Goal: Transaction & Acquisition: Purchase product/service

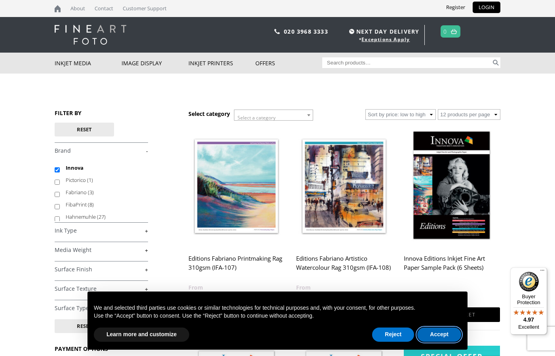
click at [434, 335] on button "Accept" at bounding box center [439, 335] width 44 height 14
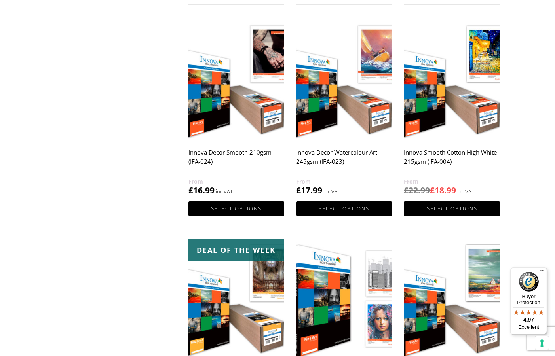
scroll to position [546, 0]
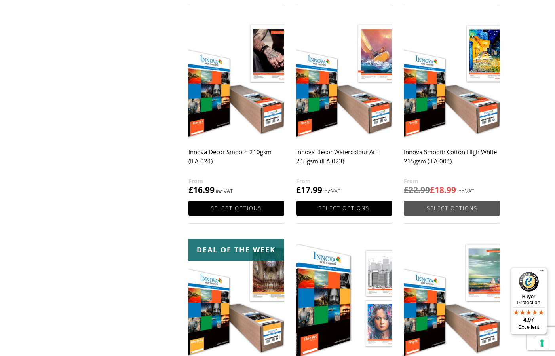
click at [439, 205] on link "Select options" at bounding box center [452, 208] width 96 height 15
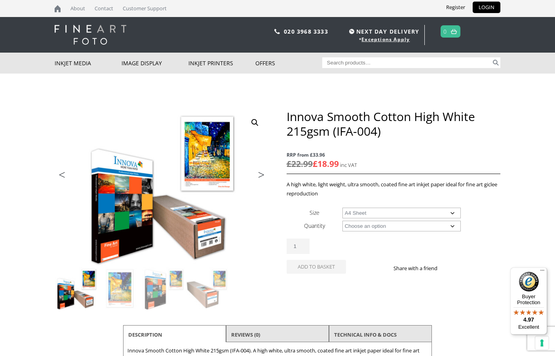
select select "a4-sheet"
select select "25-sheets"
select select "a4-sheet"
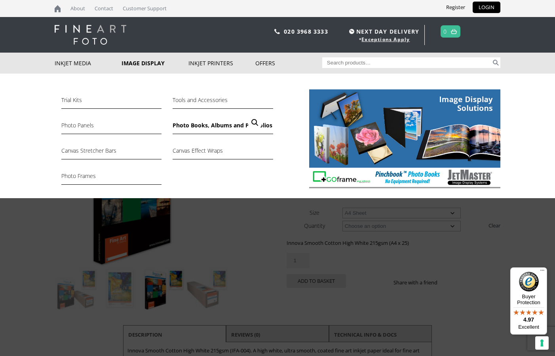
click at [206, 121] on link "Photo Books, Albums and Portfolios" at bounding box center [223, 127] width 100 height 13
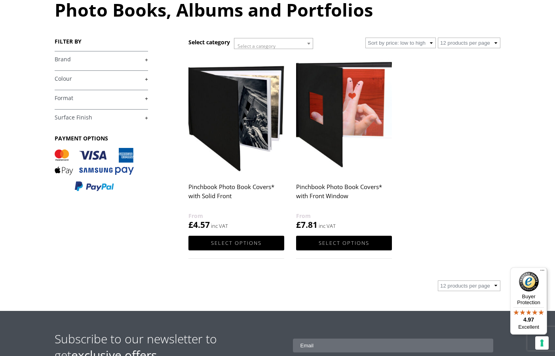
scroll to position [97, 0]
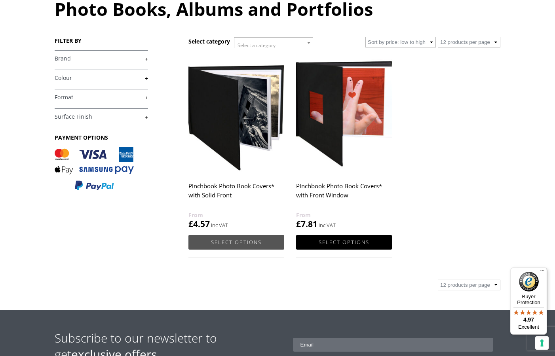
click at [247, 240] on link "Select options" at bounding box center [236, 242] width 96 height 15
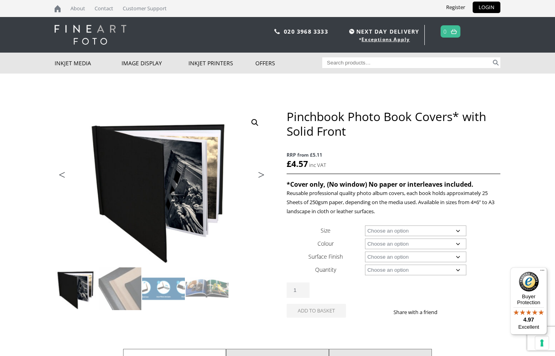
select select "5-x-7"
select select "taupe"
select select "cloth"
select select "1-book"
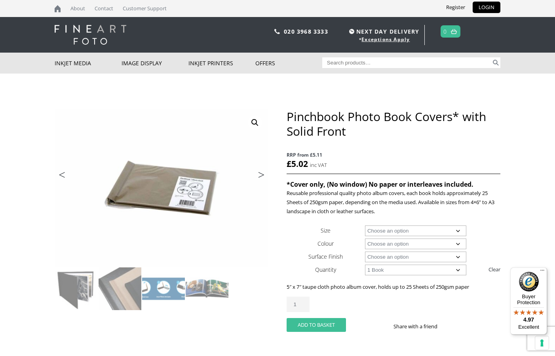
click at [320, 323] on button "Add to basket" at bounding box center [316, 325] width 59 height 14
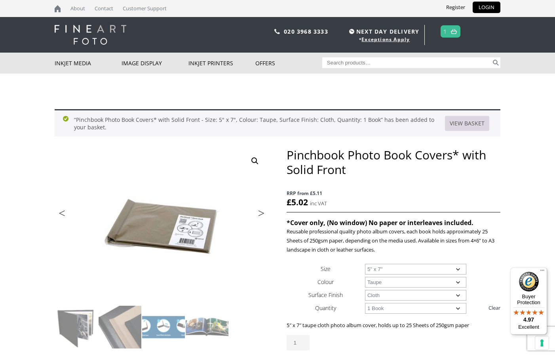
click at [459, 122] on link "View basket" at bounding box center [467, 123] width 44 height 15
select select "black"
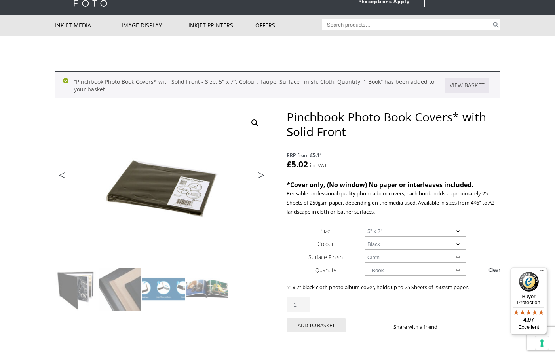
scroll to position [34, 0]
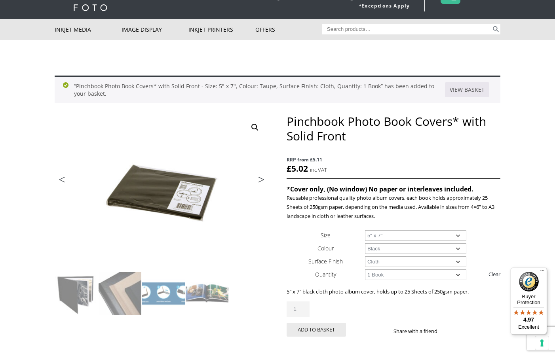
click at [494, 274] on link "Clear" at bounding box center [494, 274] width 12 height 13
select select
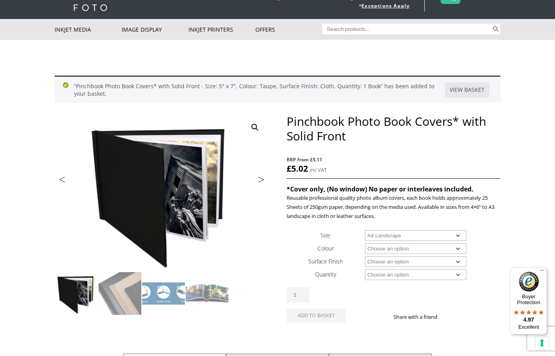
select select "a4-landscape"
select select
select select "black"
select select "a4-landscape"
select select
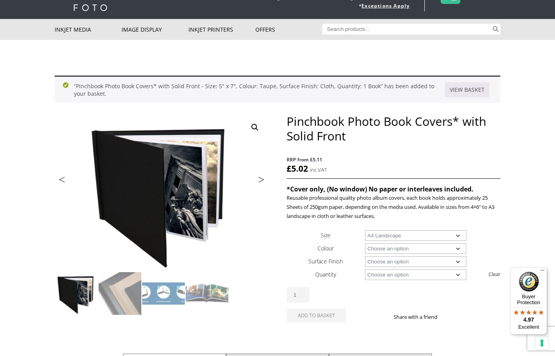
select select "leather"
select select "1-book"
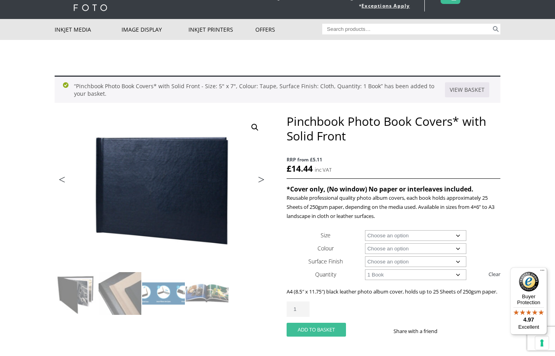
click at [324, 337] on button "Add to basket" at bounding box center [316, 330] width 59 height 14
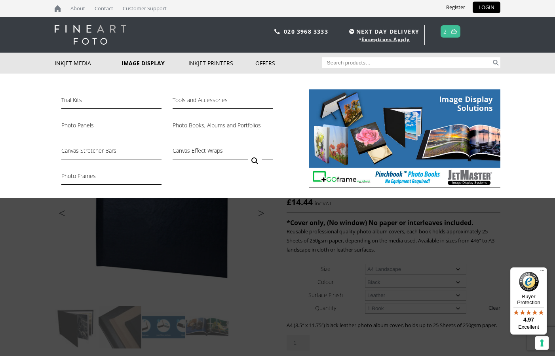
scroll to position [0, 0]
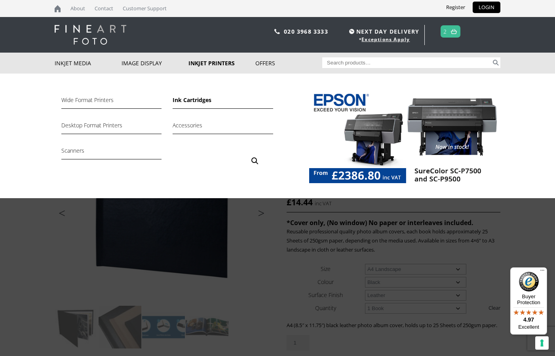
click at [198, 100] on link "Ink Cartridges" at bounding box center [223, 101] width 100 height 13
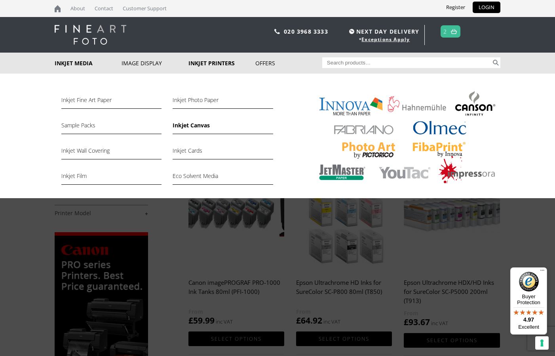
click at [194, 125] on link "Inkjet Canvas" at bounding box center [223, 127] width 100 height 13
click at [196, 99] on link "Inkjet Photo Paper" at bounding box center [223, 101] width 100 height 13
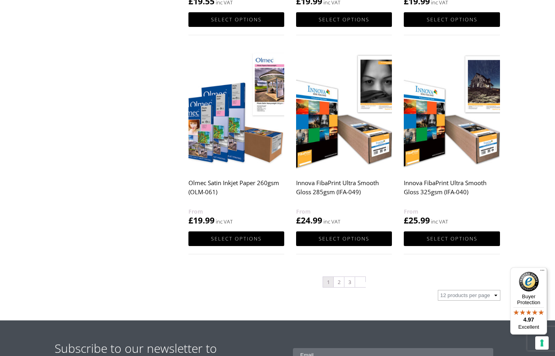
scroll to position [760, 0]
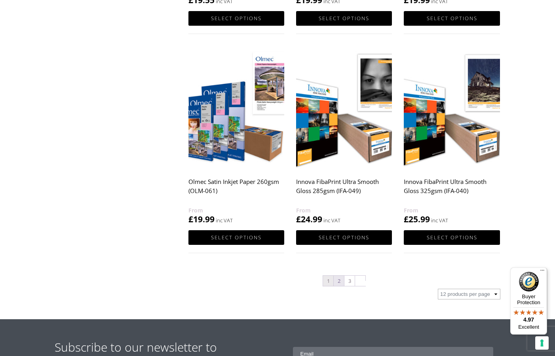
click at [339, 281] on link "2" at bounding box center [339, 281] width 10 height 10
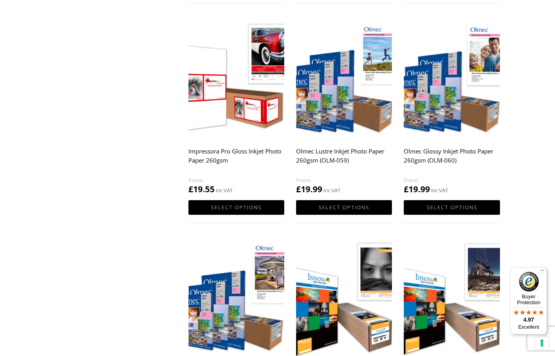
scroll to position [571, 0]
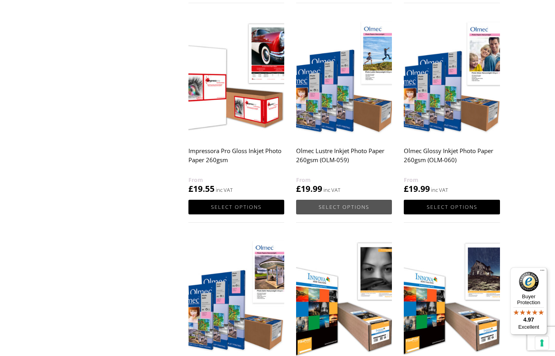
click at [336, 203] on link "Select options" at bounding box center [344, 207] width 96 height 15
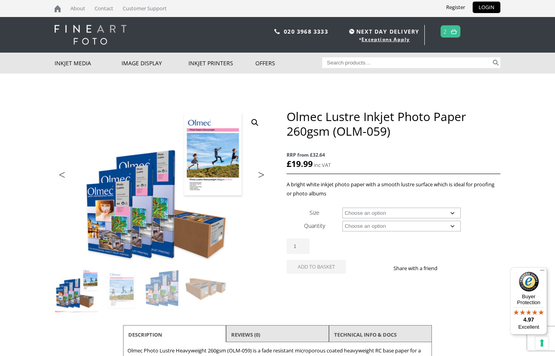
scroll to position [0, 0]
select select "a4-sheet"
select select "50-sheets"
select select "a4-sheet"
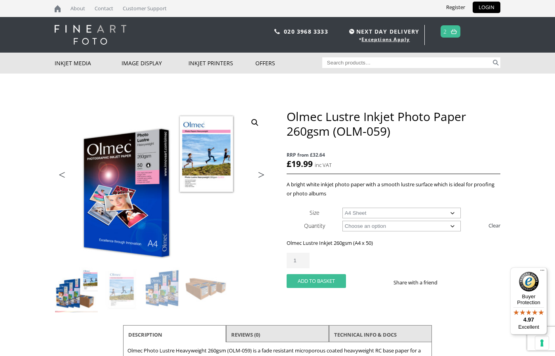
click at [305, 277] on button "Add to basket" at bounding box center [316, 281] width 59 height 14
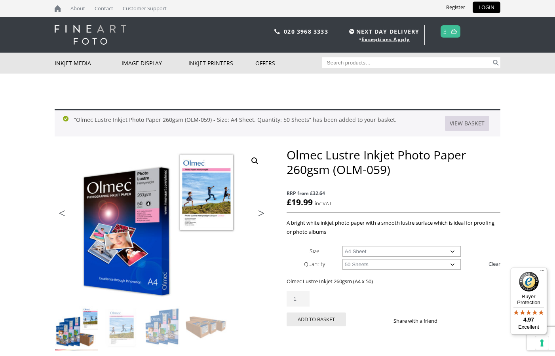
click at [473, 122] on link "View basket" at bounding box center [467, 123] width 44 height 15
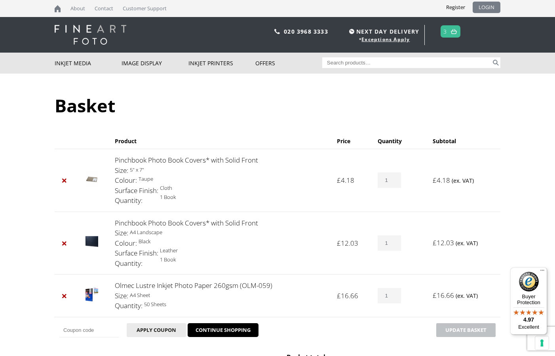
click at [482, 6] on link "LOGIN" at bounding box center [486, 7] width 28 height 11
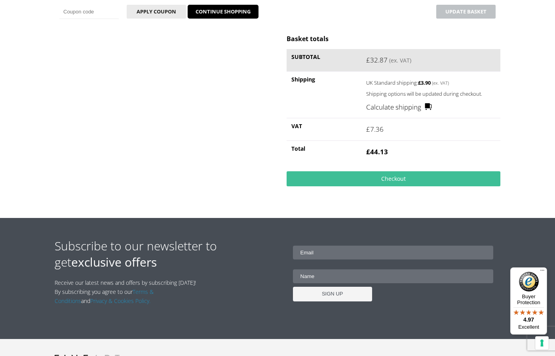
scroll to position [324, 0]
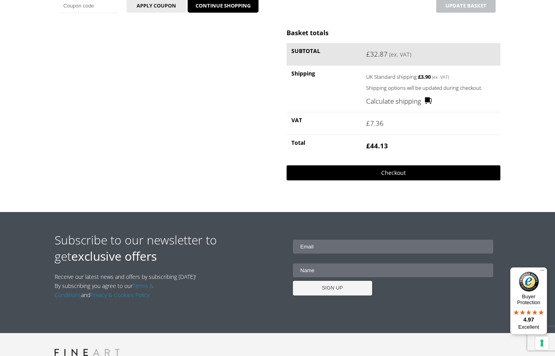
click at [392, 170] on link "Checkout" at bounding box center [394, 172] width 214 height 15
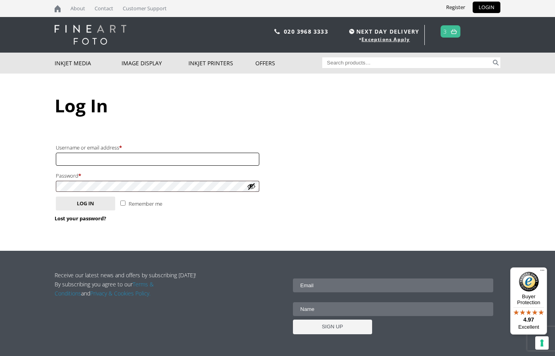
scroll to position [0, 0]
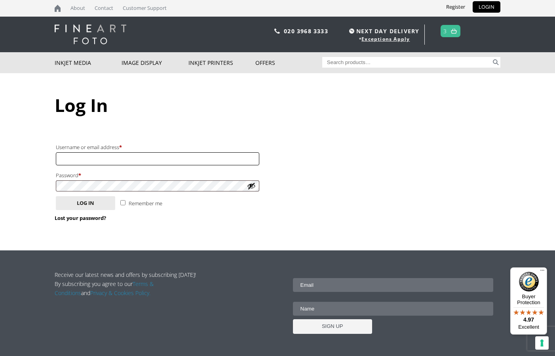
type input "[EMAIL_ADDRESS][DOMAIN_NAME]"
click at [85, 201] on button "Log in" at bounding box center [85, 203] width 59 height 14
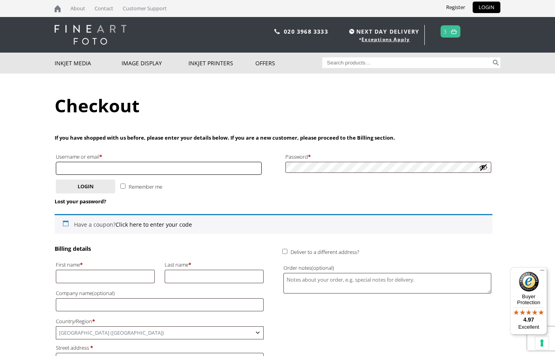
type input "[EMAIL_ADDRESS][DOMAIN_NAME]"
click at [89, 199] on link "Lost your password?" at bounding box center [80, 201] width 51 height 7
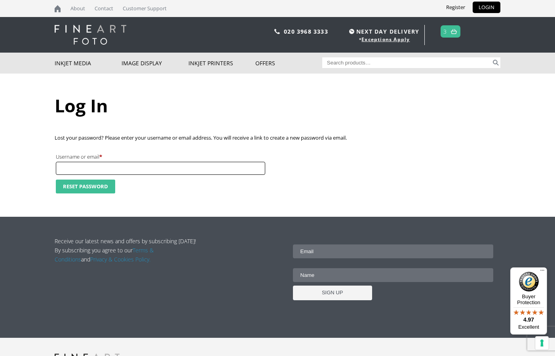
type input "[EMAIL_ADDRESS][DOMAIN_NAME]"
click at [88, 184] on button "Reset password" at bounding box center [85, 187] width 59 height 14
